Goal: Transaction & Acquisition: Book appointment/travel/reservation

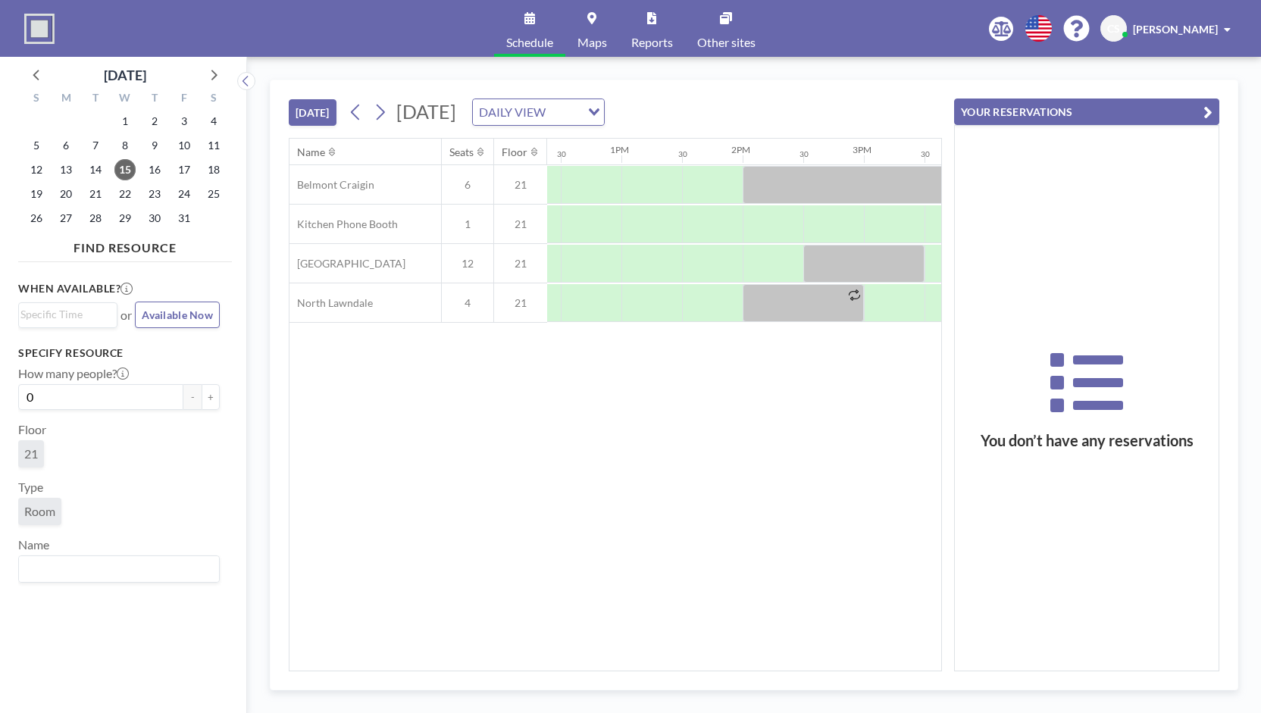
scroll to position [0, 1505]
click at [627, 230] on div at bounding box center [830, 224] width 61 height 38
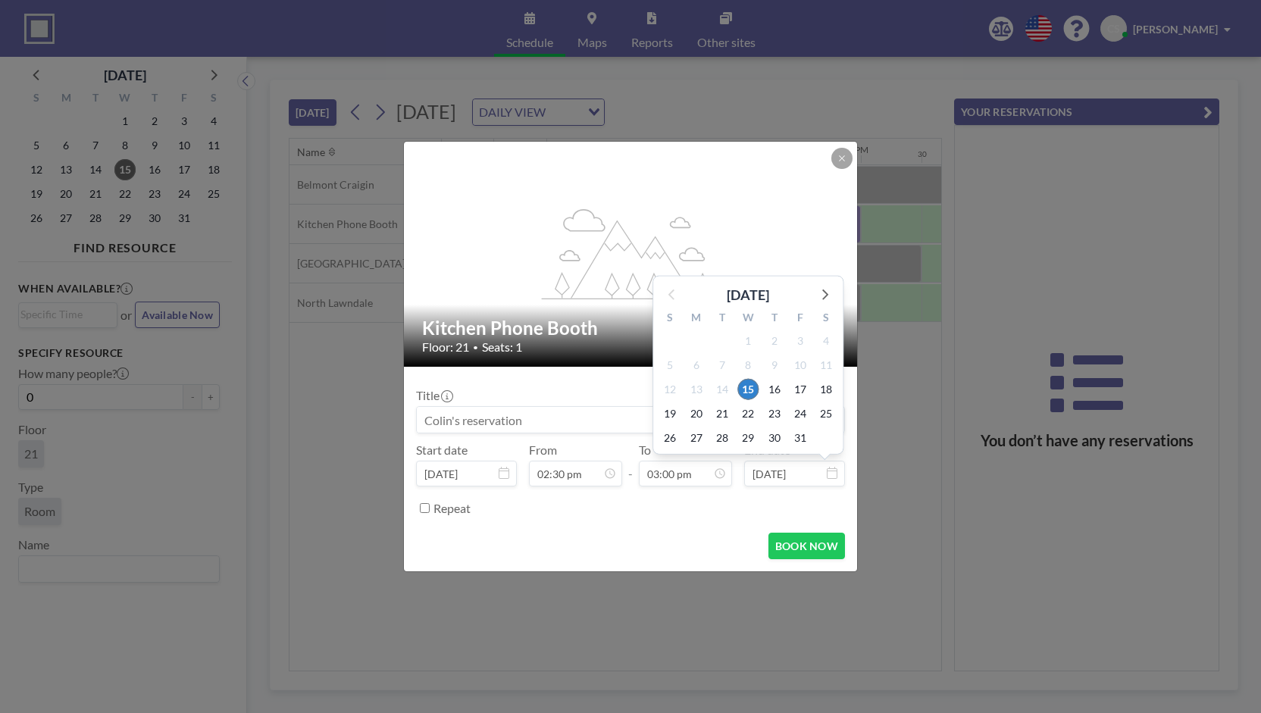
scroll to position [809, 0]
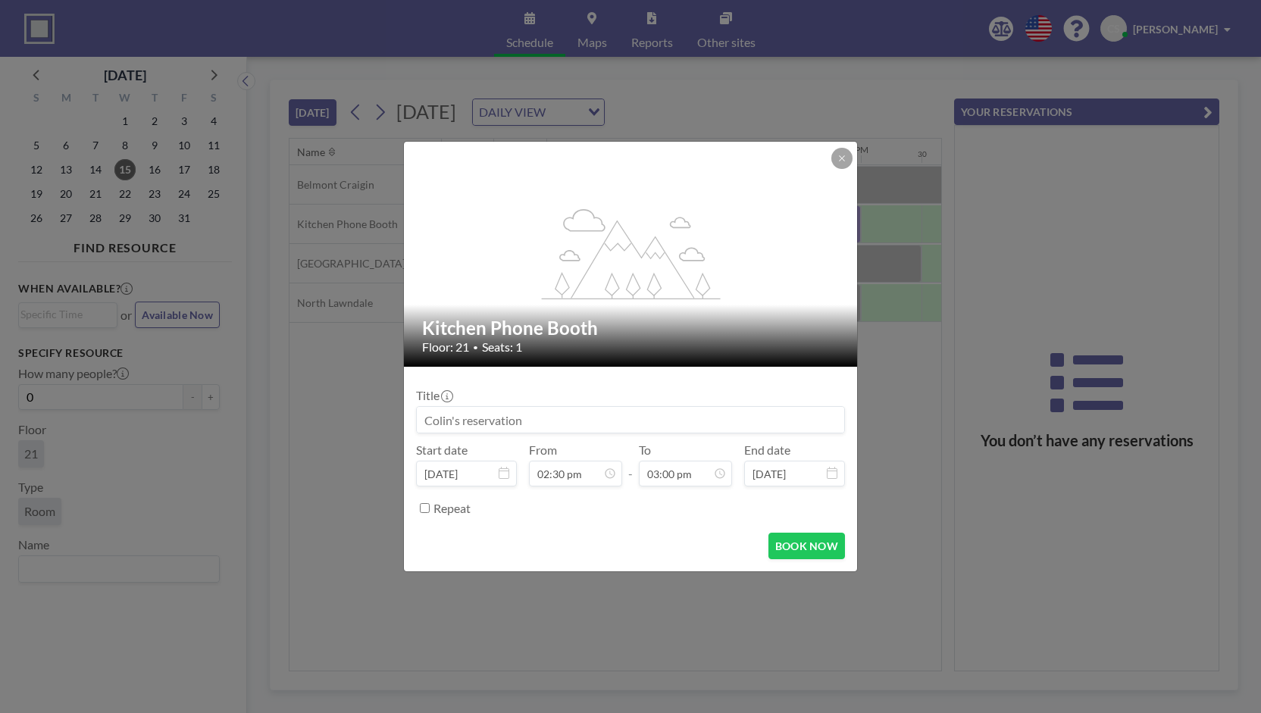
click at [627, 492] on div "flex-grow: 1.2; Kitchen Phone Booth Floor: 21 • Seats: 1 Title Start date [DATE…" at bounding box center [630, 356] width 1261 height 713
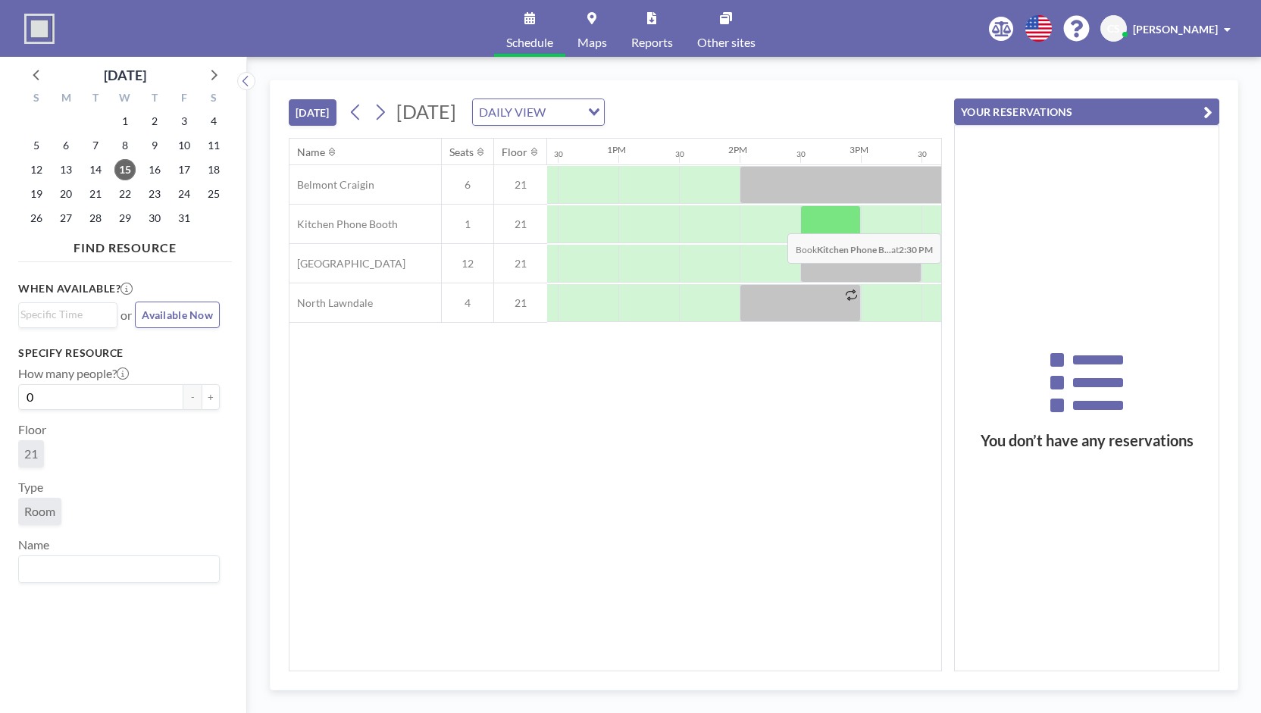
click at [627, 221] on div at bounding box center [830, 224] width 61 height 38
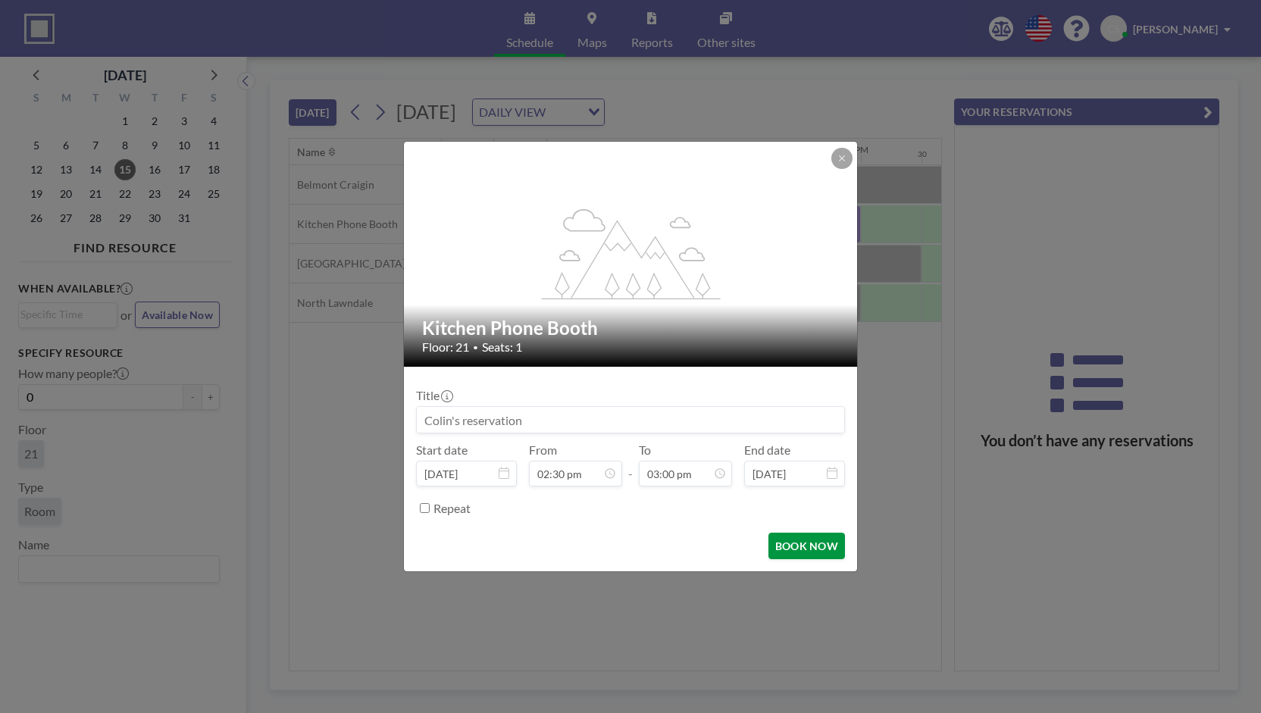
click at [627, 545] on button "BOOK NOW" at bounding box center [806, 546] width 77 height 27
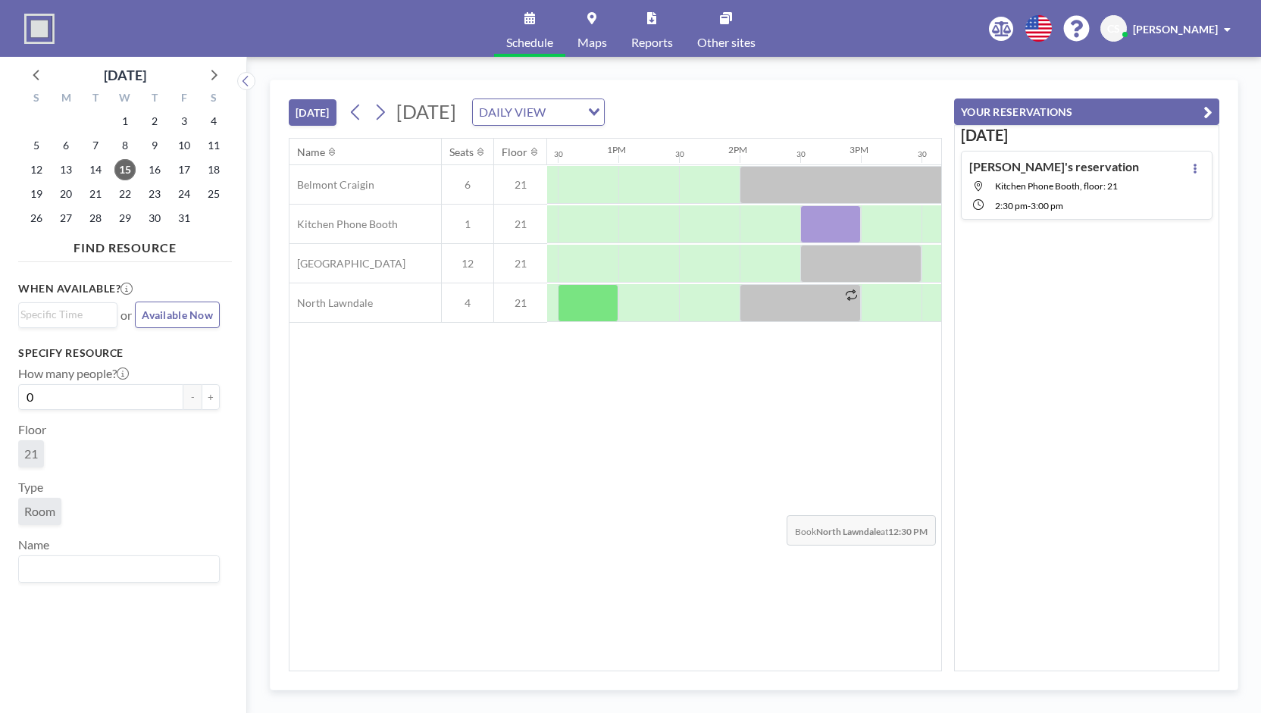
click at [627, 502] on div "Name Seats Floor 12AM 30 1AM 30 2AM 30 3AM 30 4AM 30 5AM 30 6AM 30 7AM 30 8AM 3…" at bounding box center [615, 405] width 652 height 532
click at [627, 492] on div "[DATE] [PERSON_NAME]'s reservation Kitchen Phone Booth, floor: 21 2:30 PM - 3:0…" at bounding box center [1086, 398] width 265 height 546
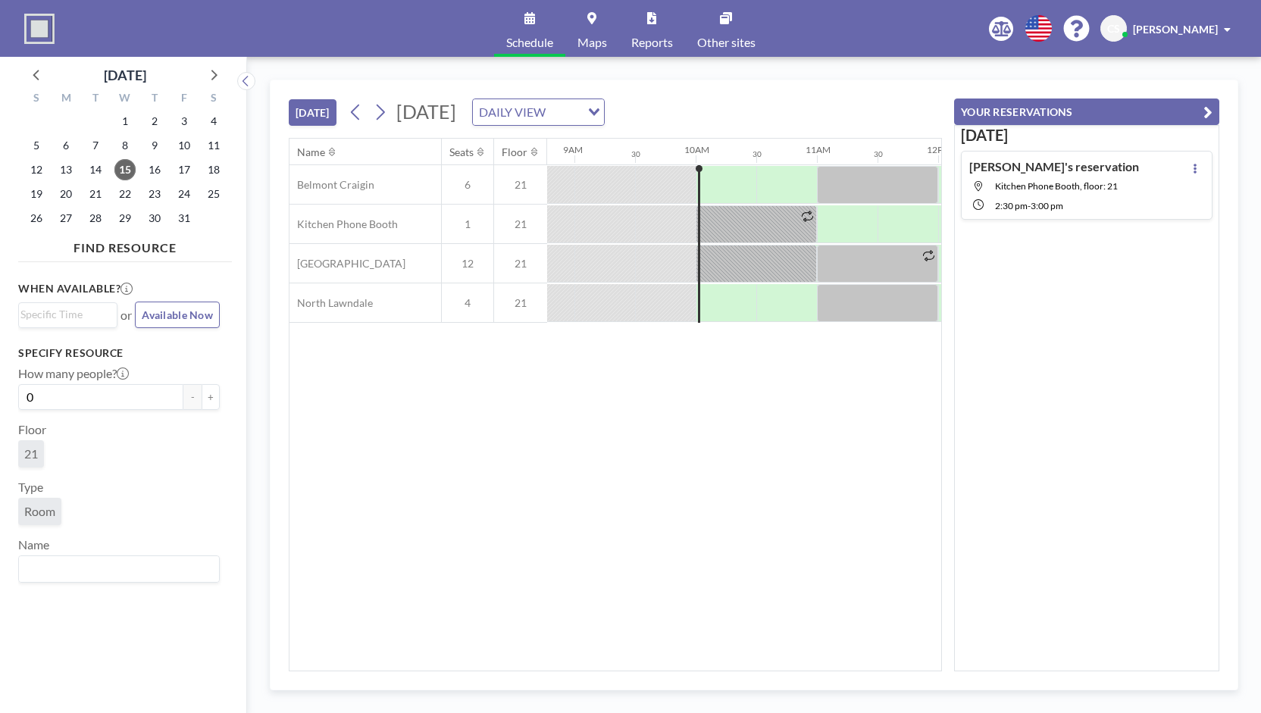
scroll to position [0, 1091]
